Goal: Information Seeking & Learning: Learn about a topic

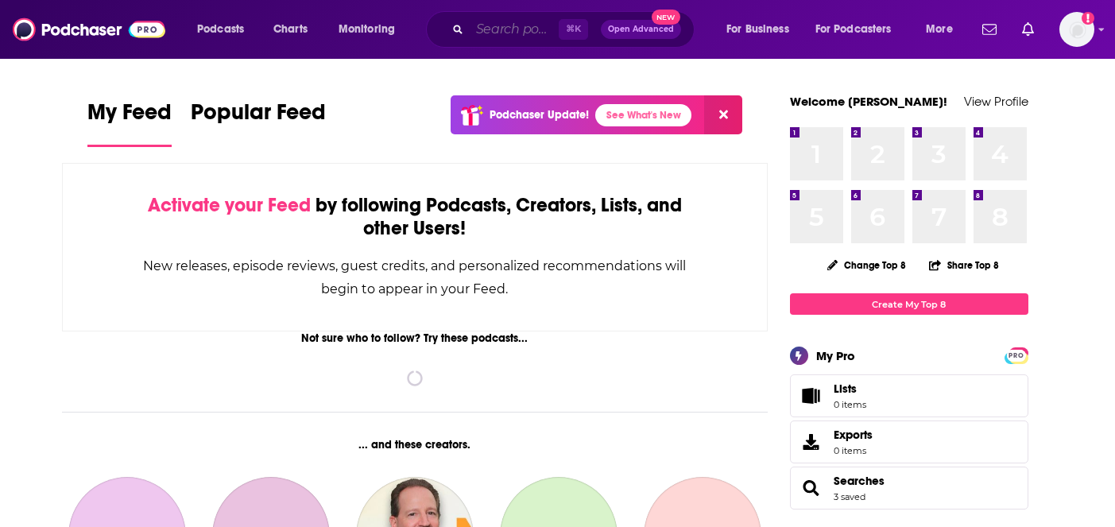
click at [517, 29] on input "Search podcasts, credits, & more..." at bounding box center [514, 29] width 89 height 25
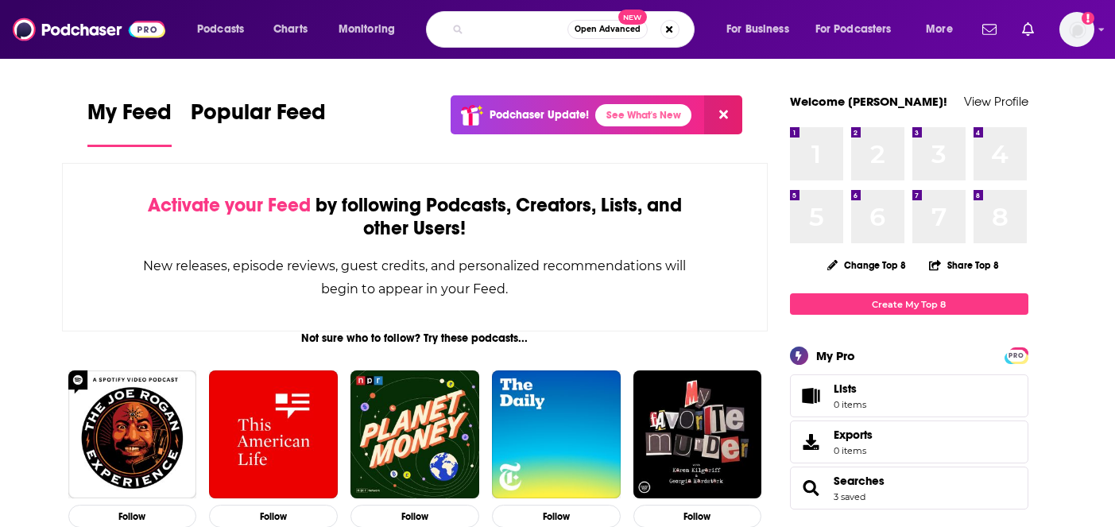
scroll to position [0, 105]
type input "[DEMOGRAPHIC_DATA] to [DEMOGRAPHIC_DATA] with [PERSON_NAME]"
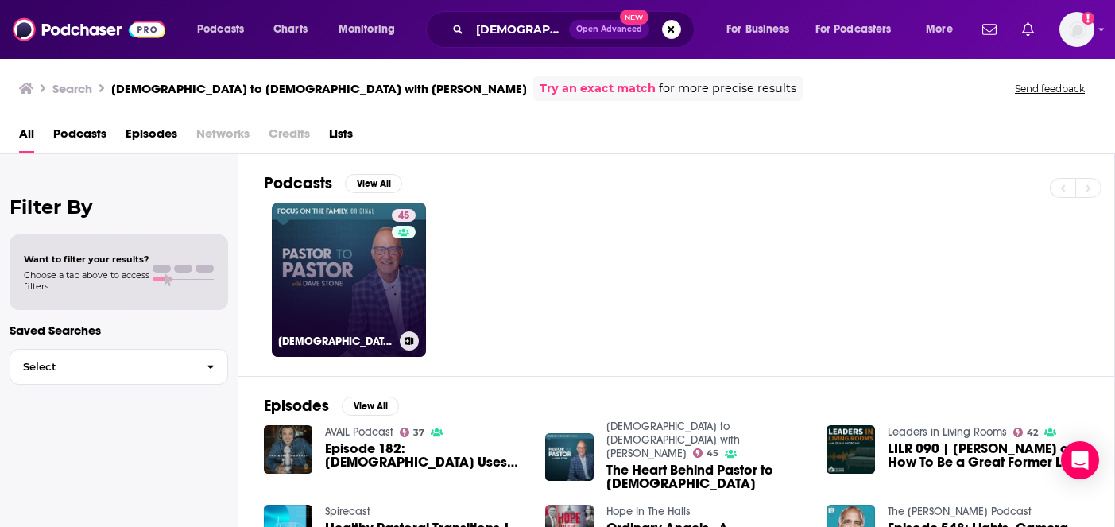
click at [343, 268] on link "45 [DEMOGRAPHIC_DATA] to [DEMOGRAPHIC_DATA] with [PERSON_NAME]" at bounding box center [349, 280] width 154 height 154
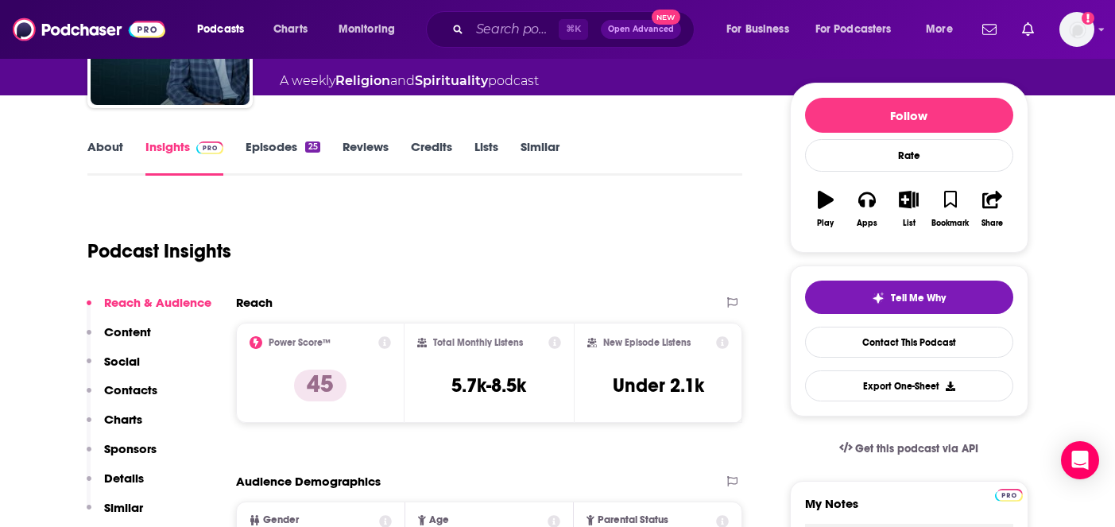
scroll to position [167, 0]
